Goal: Task Accomplishment & Management: Complete application form

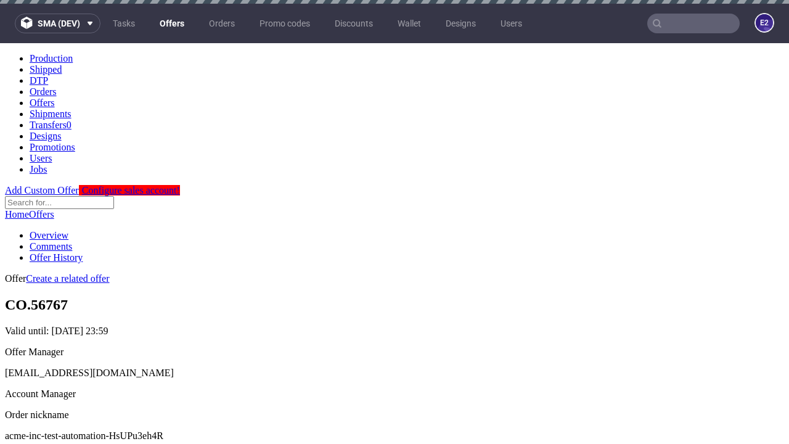
scroll to position [4, 0]
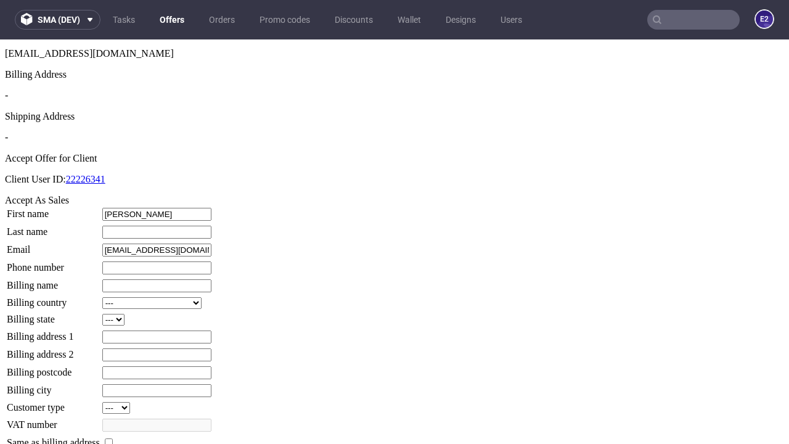
type input "[PERSON_NAME]"
type input "1509813888"
type input "[PERSON_NAME].[PERSON_NAME]"
select select "13"
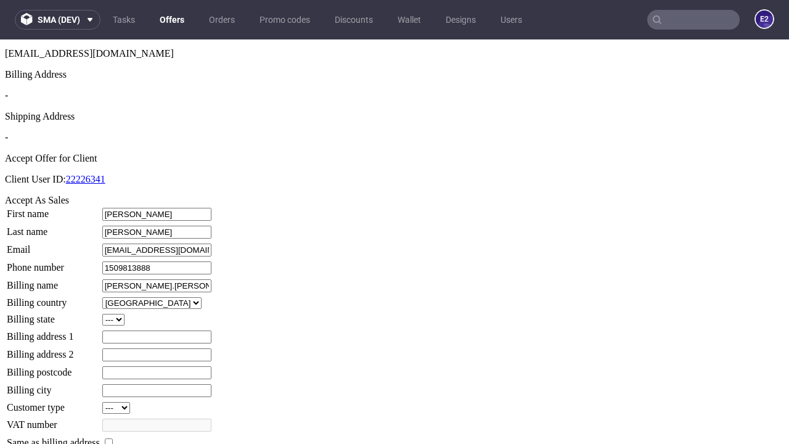
type input "[PERSON_NAME].[PERSON_NAME]"
type input "[STREET_ADDRESS]"
type input "XF2 3UP"
select select "132"
type input "XF2 3UP"
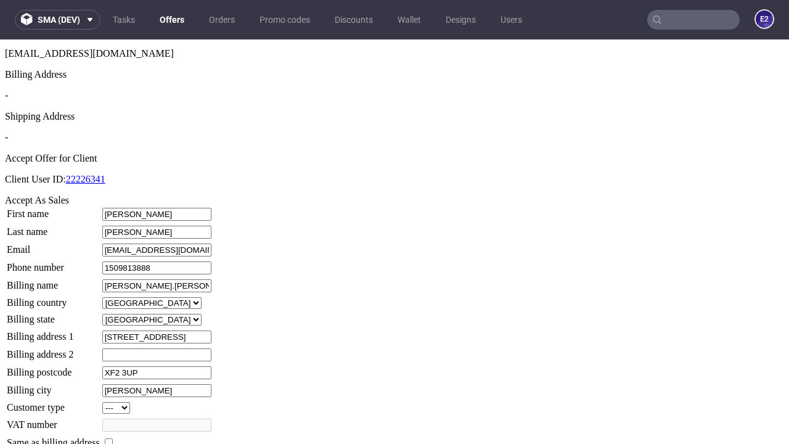
type input "[PERSON_NAME]"
click at [113, 438] on input "checkbox" at bounding box center [109, 442] width 8 height 8
checkbox input "true"
type input "[PERSON_NAME].[PERSON_NAME]"
select select "13"
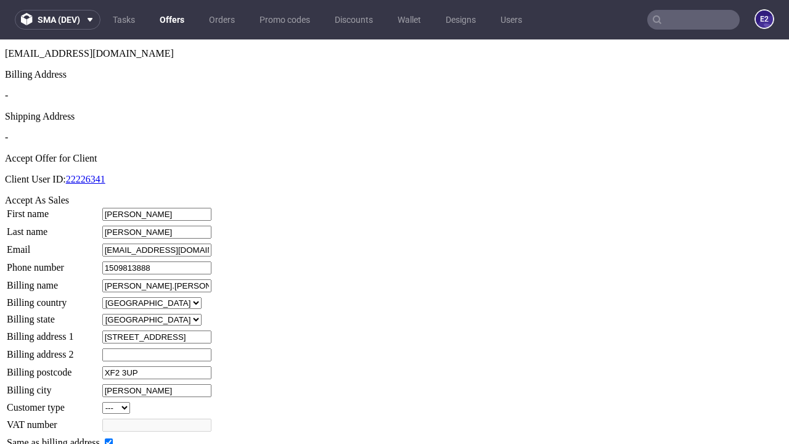
type input "[STREET_ADDRESS]"
type input "XF2 3UP"
type input "[PERSON_NAME]"
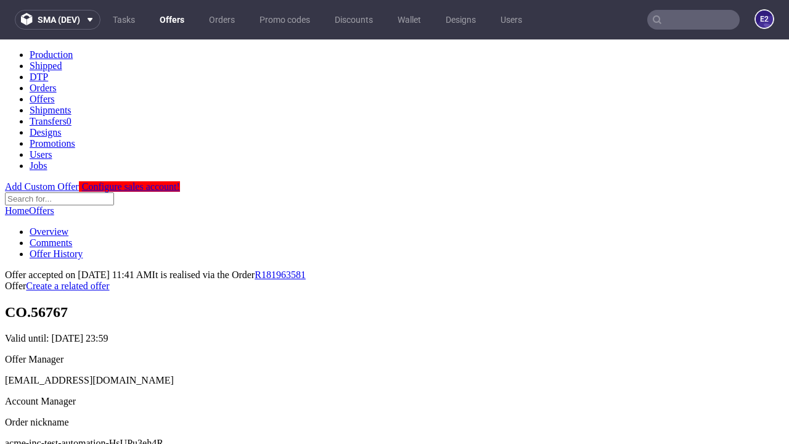
scroll to position [0, 0]
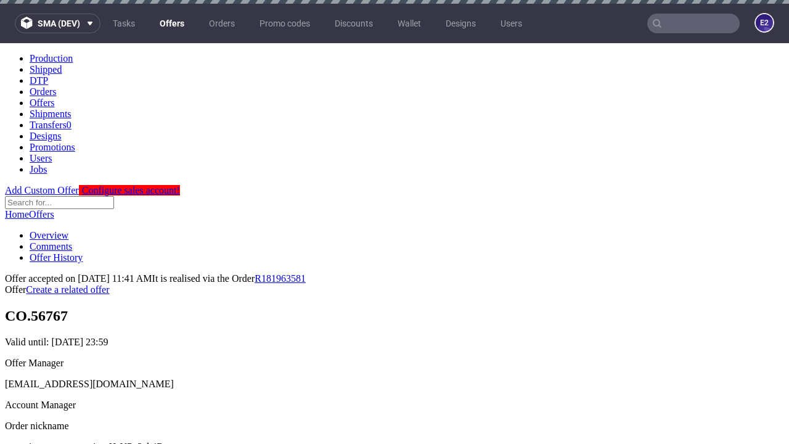
type input "[DATE]"
select select "12214305"
type input "In progress..."
